Goal: Information Seeking & Learning: Learn about a topic

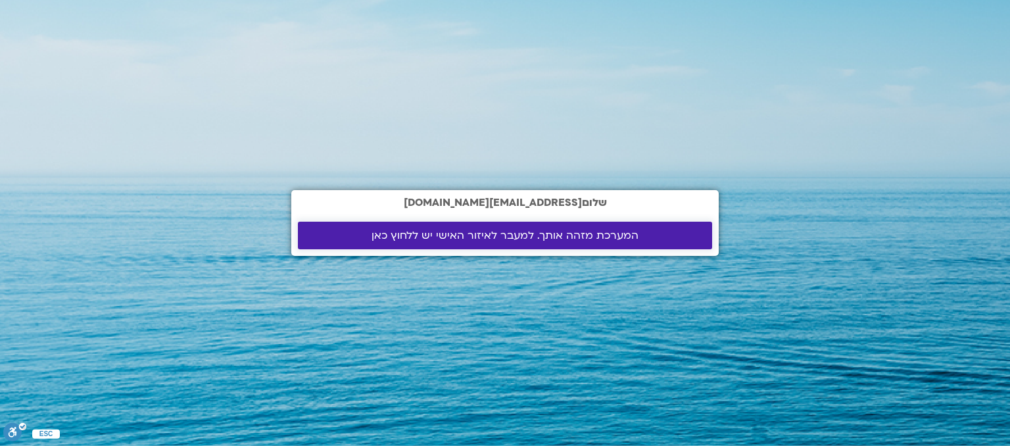
click at [585, 237] on span "המערכת מזהה אותך. למעבר לאיזור האישי יש ללחוץ כאן" at bounding box center [505, 236] width 267 height 12
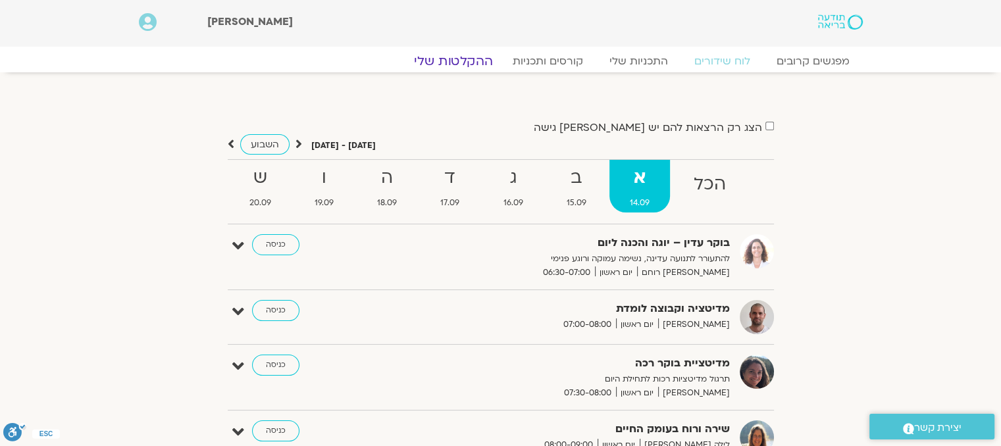
click at [470, 64] on link "ההקלטות שלי" at bounding box center [453, 61] width 111 height 16
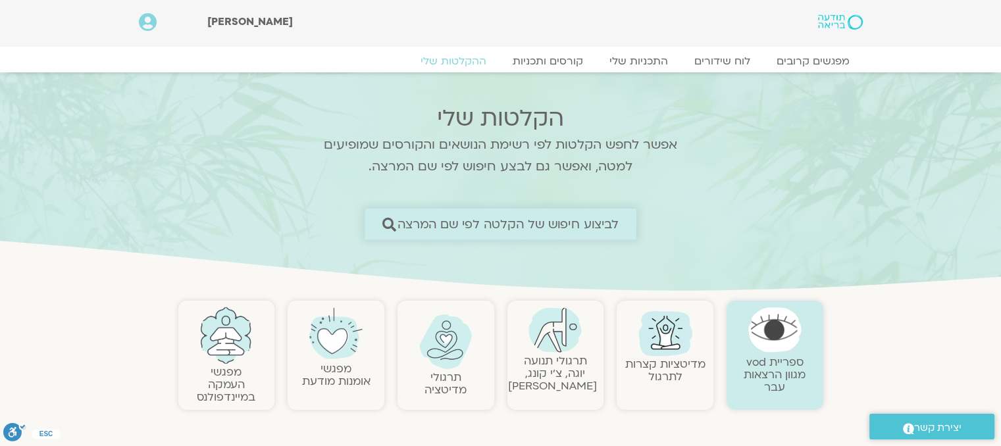
click at [443, 227] on span "לביצוע חיפוש של הקלטה לפי שם המרצה" at bounding box center [508, 224] width 222 height 14
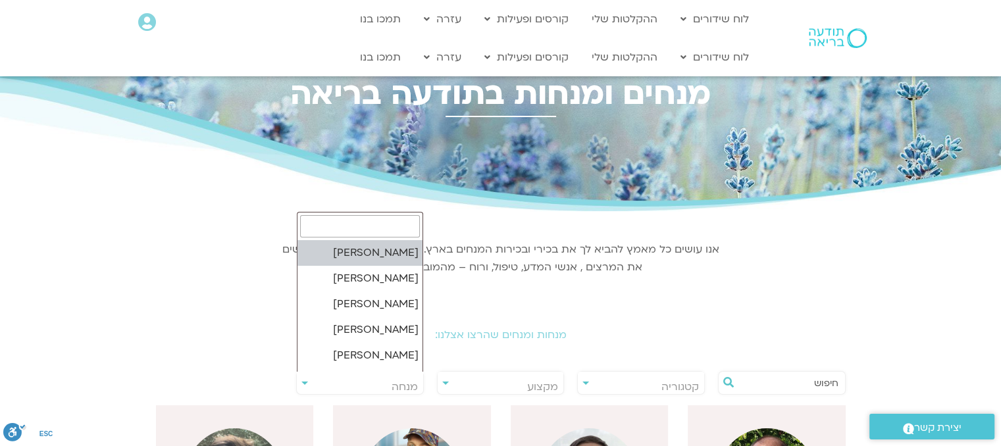
click at [353, 385] on span "מנחה" at bounding box center [360, 387] width 126 height 30
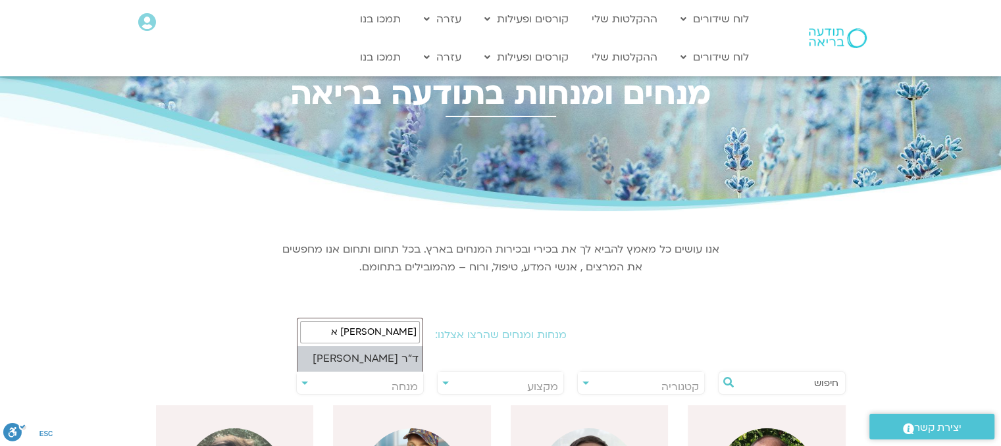
type input "נועה א"
select select "****"
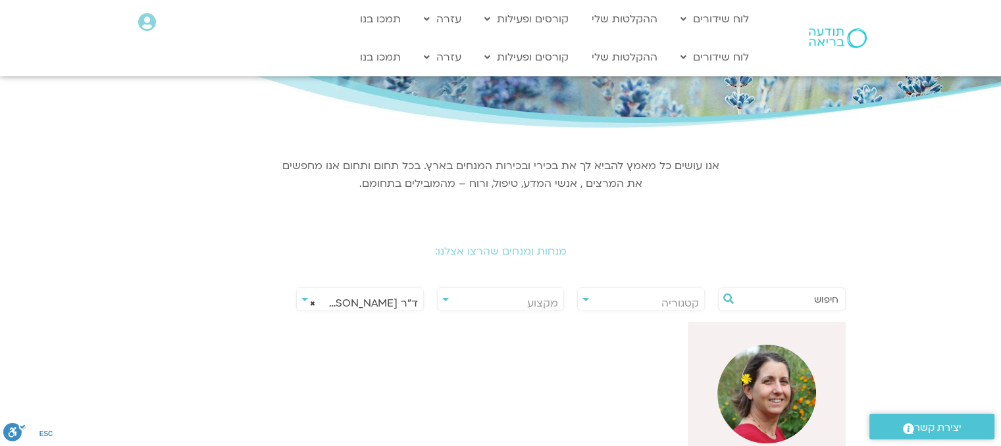
scroll to position [92, 0]
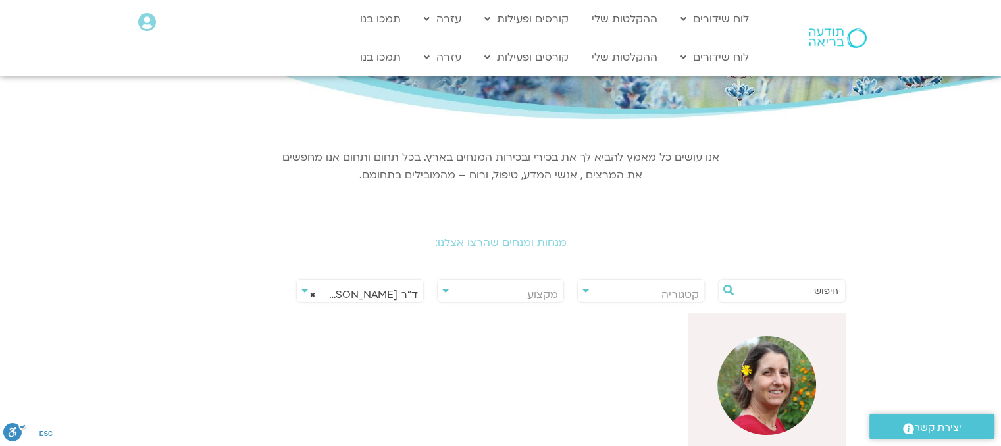
click at [751, 384] on img at bounding box center [766, 385] width 99 height 99
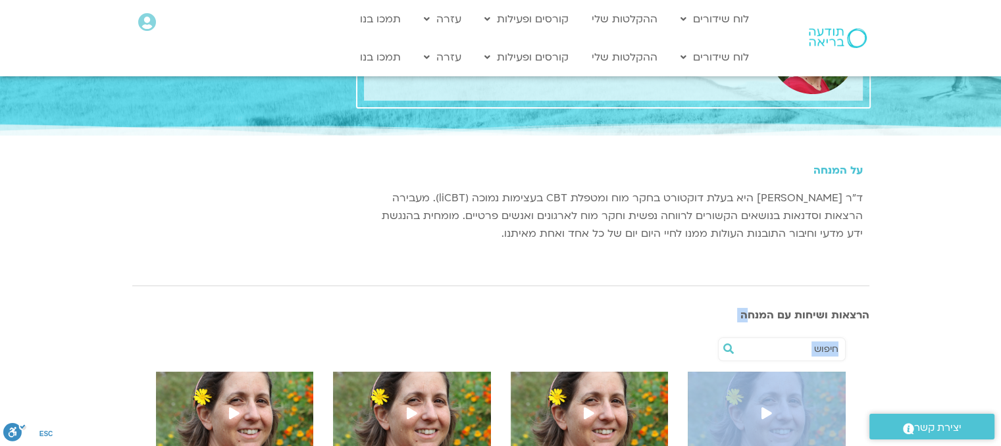
scroll to position [107, 0]
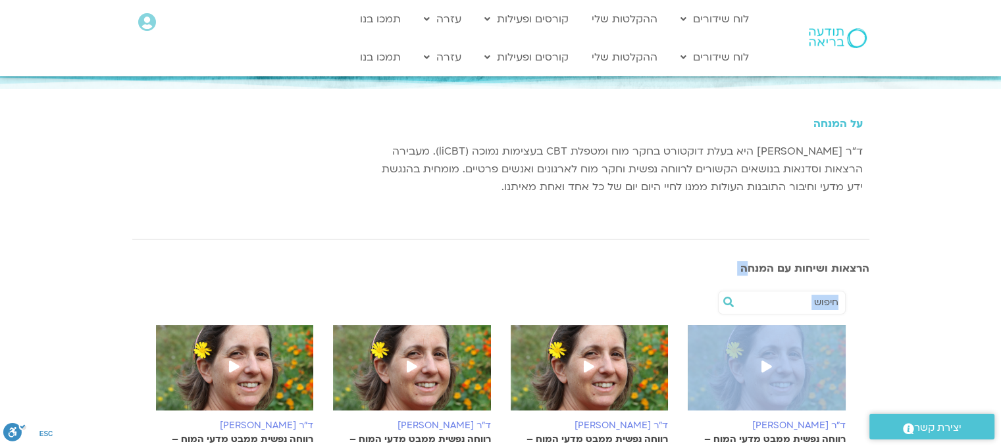
drag, startPoint x: 0, startPoint y: 0, endPoint x: 753, endPoint y: 378, distance: 842.6
click at [753, 378] on div "ד"ר נועה אלבלדה כתובת: אשקלון שפות: עברית Fill 1 Created with Sketch. הצטרפות ל…" at bounding box center [500, 452] width 1001 height 1038
click at [651, 303] on div at bounding box center [500, 302] width 703 height 30
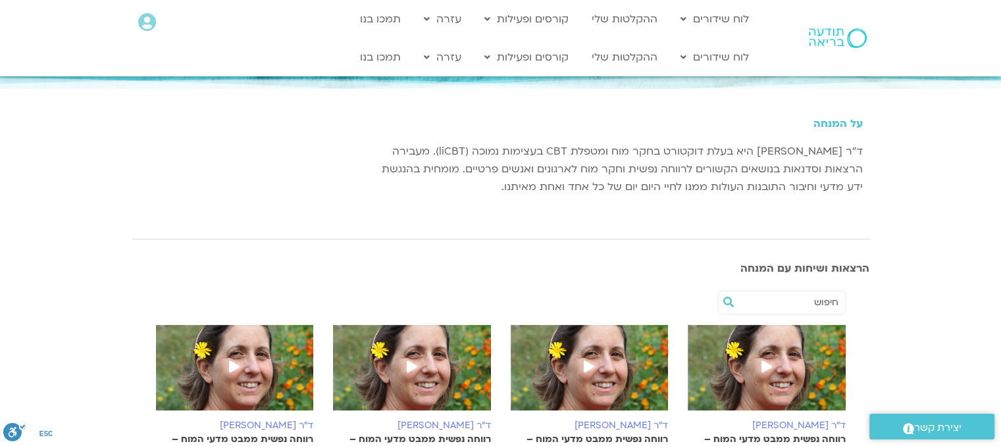
click at [777, 380] on img at bounding box center [766, 374] width 158 height 99
